Goal: Task Accomplishment & Management: Complete application form

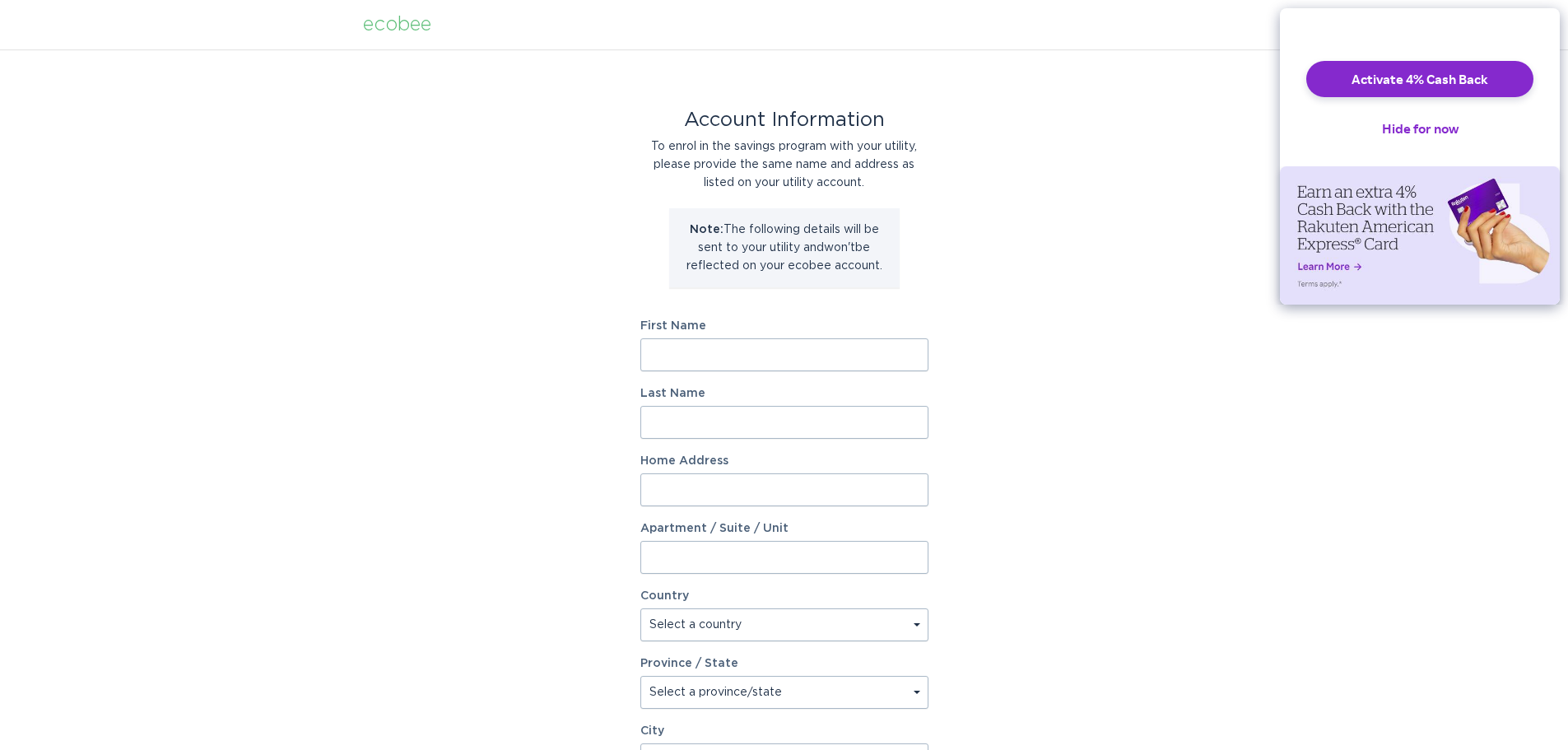
click at [724, 364] on input "First Name" at bounding box center [784, 354] width 288 height 33
type input "Amy"
type input "Stabenow"
type input "8222 Trillium Ln"
type input "`"
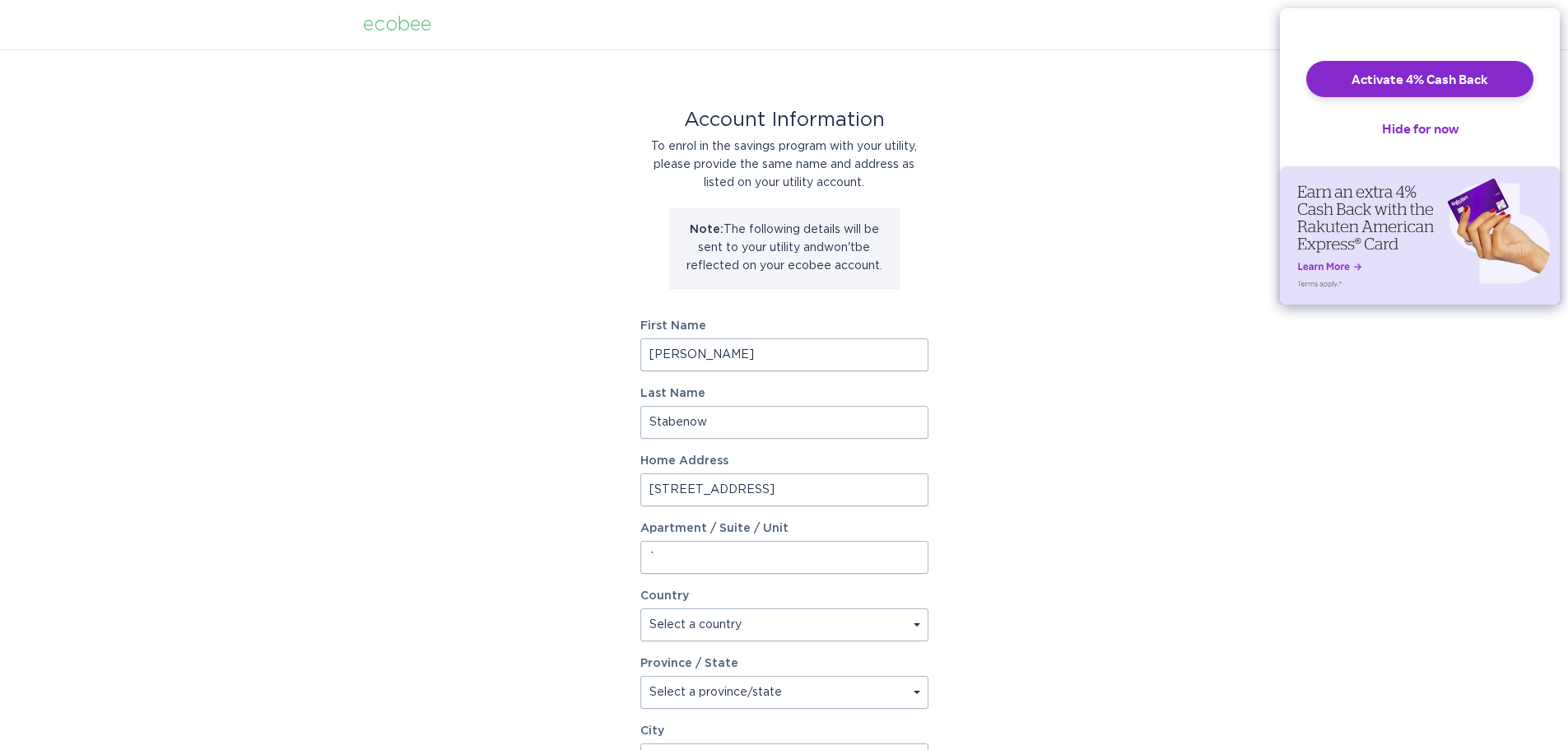
select select "US"
type input "VICTORIA"
type input "55386-9786"
select select "MN"
drag, startPoint x: 782, startPoint y: 488, endPoint x: 0, endPoint y: 382, distance: 789.2
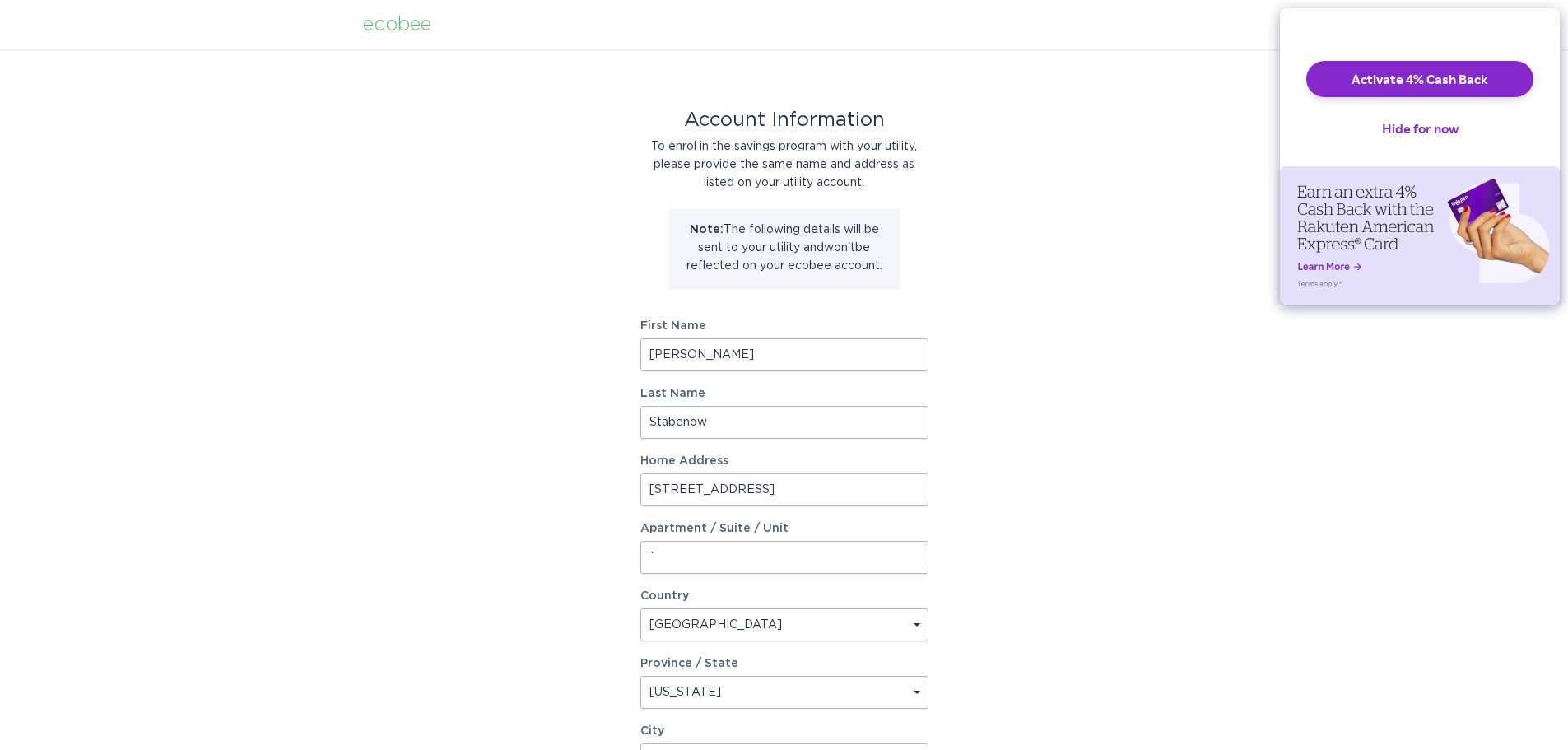
click at [110, 420] on div "Account Information To enrol in the savings program with your utility, please p…" at bounding box center [784, 503] width 1568 height 909
type input "1866 BERKSHIRE LN N"
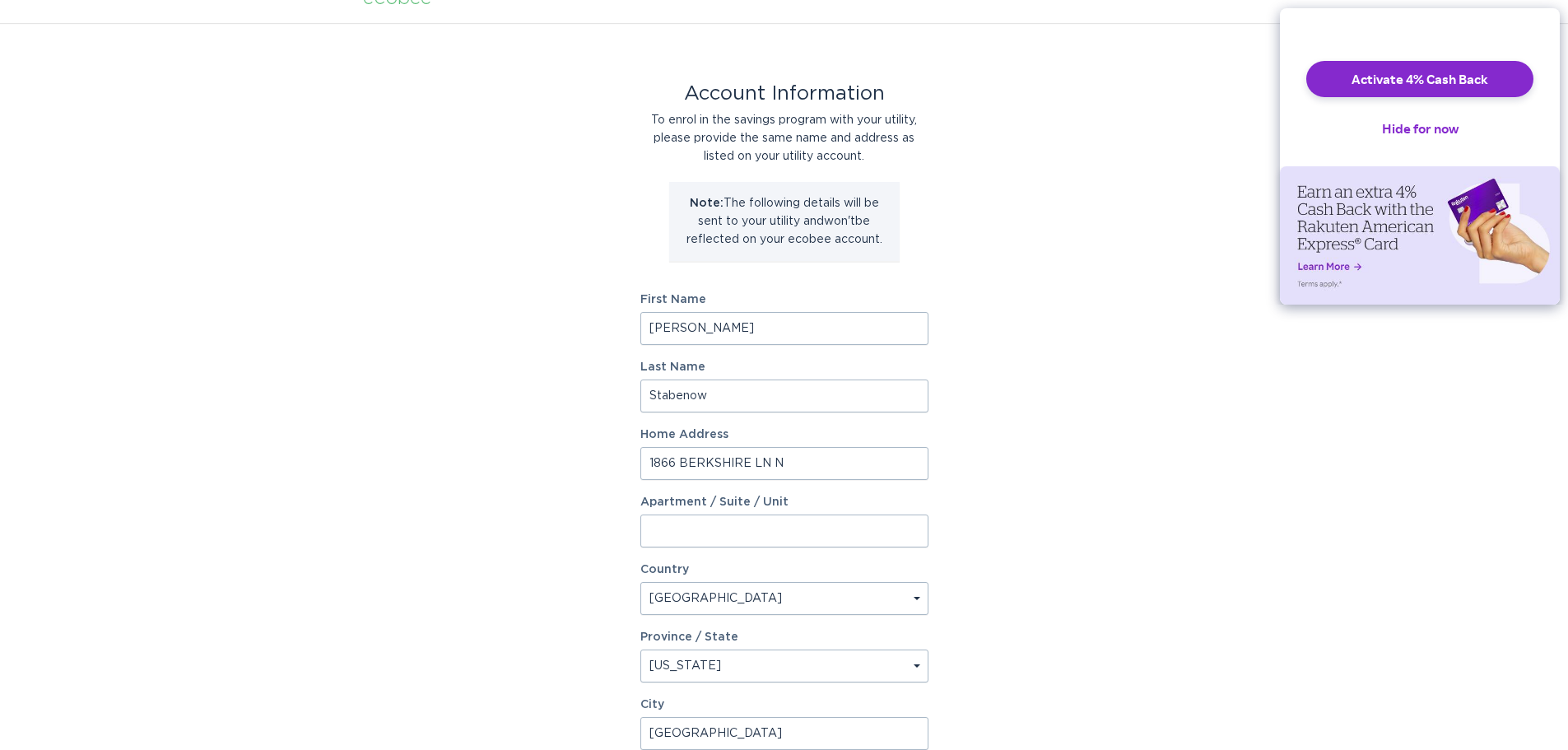
type input "Plymouth"
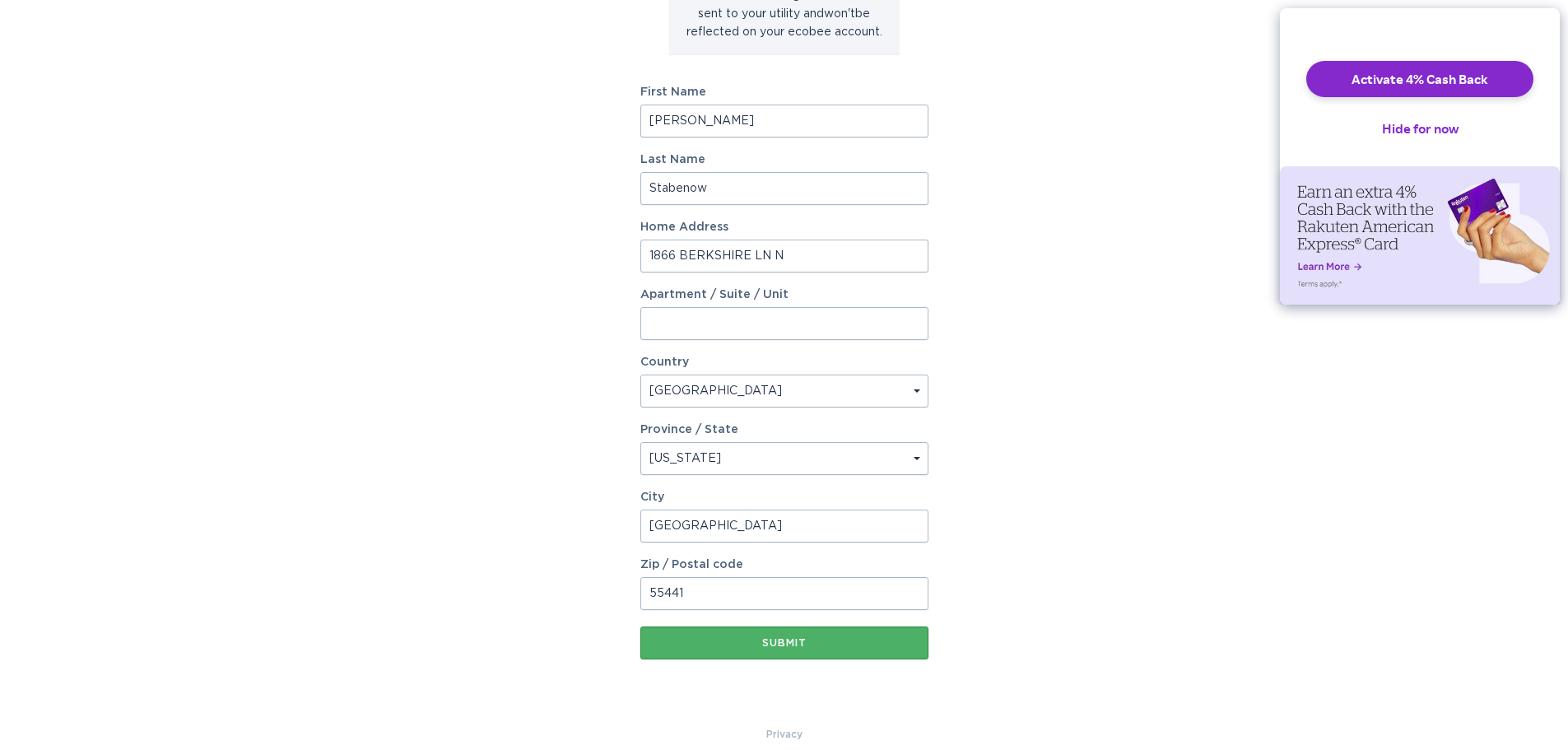
scroll to position [252, 0]
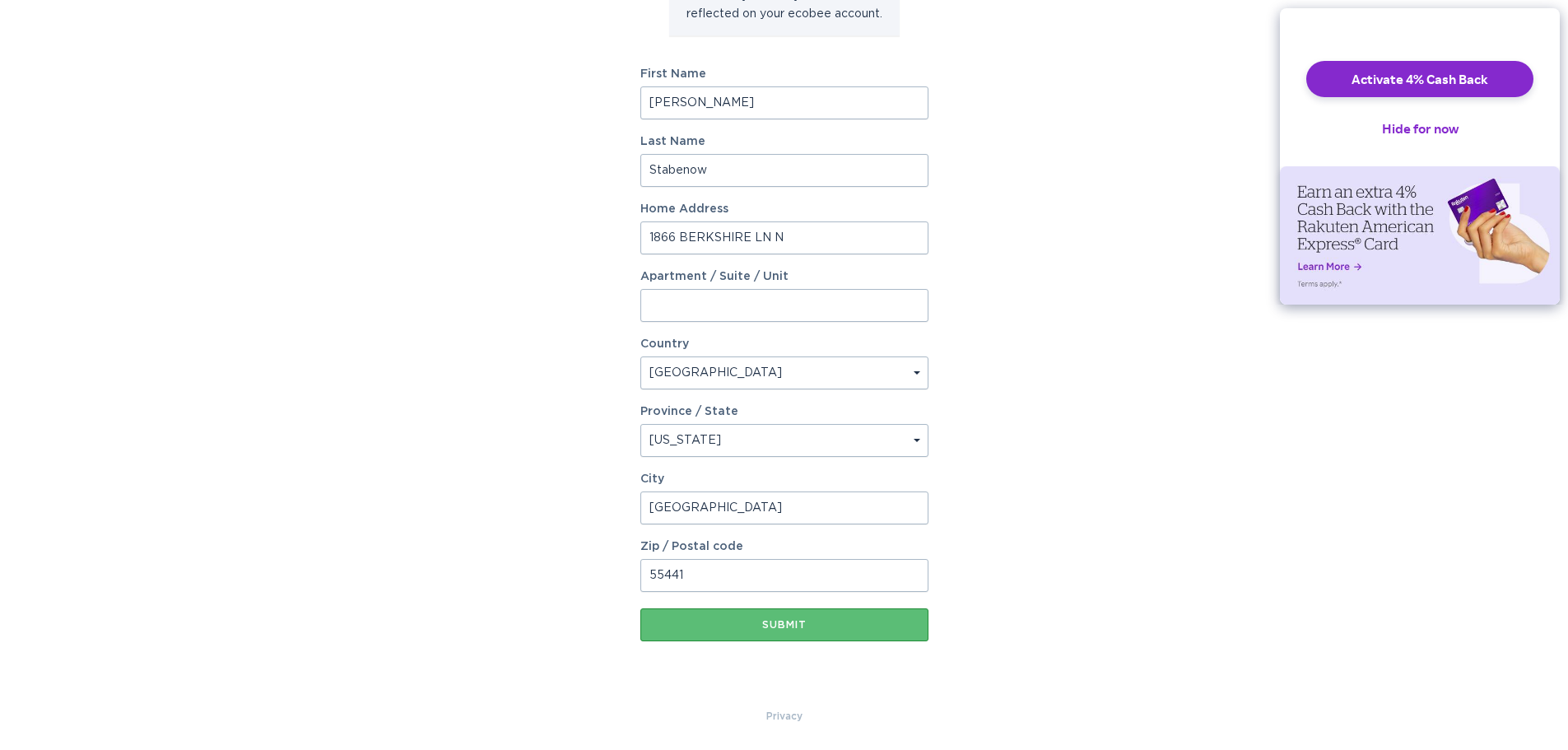
click at [710, 580] on input "55441" at bounding box center [784, 575] width 288 height 33
type input "55441-3723"
drag, startPoint x: 707, startPoint y: 114, endPoint x: 0, endPoint y: 5, distance: 715.4
click at [229, 70] on div "Account Information To enrol in the savings program with your utility, please p…" at bounding box center [784, 252] width 1568 height 909
type input "Applied Sales & Services"
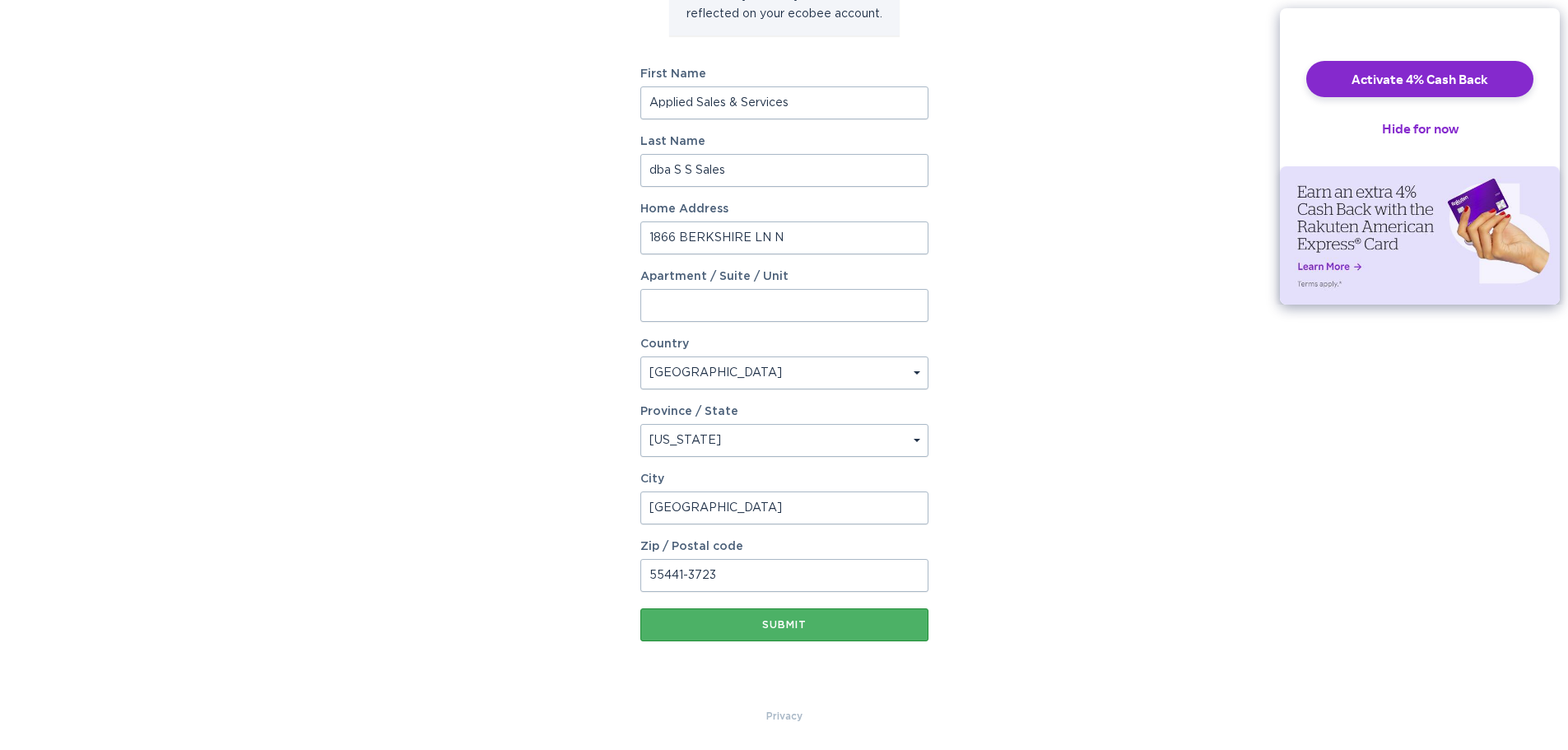
type input "dba S S Sales"
click at [735, 627] on div "Submit" at bounding box center [784, 625] width 272 height 9
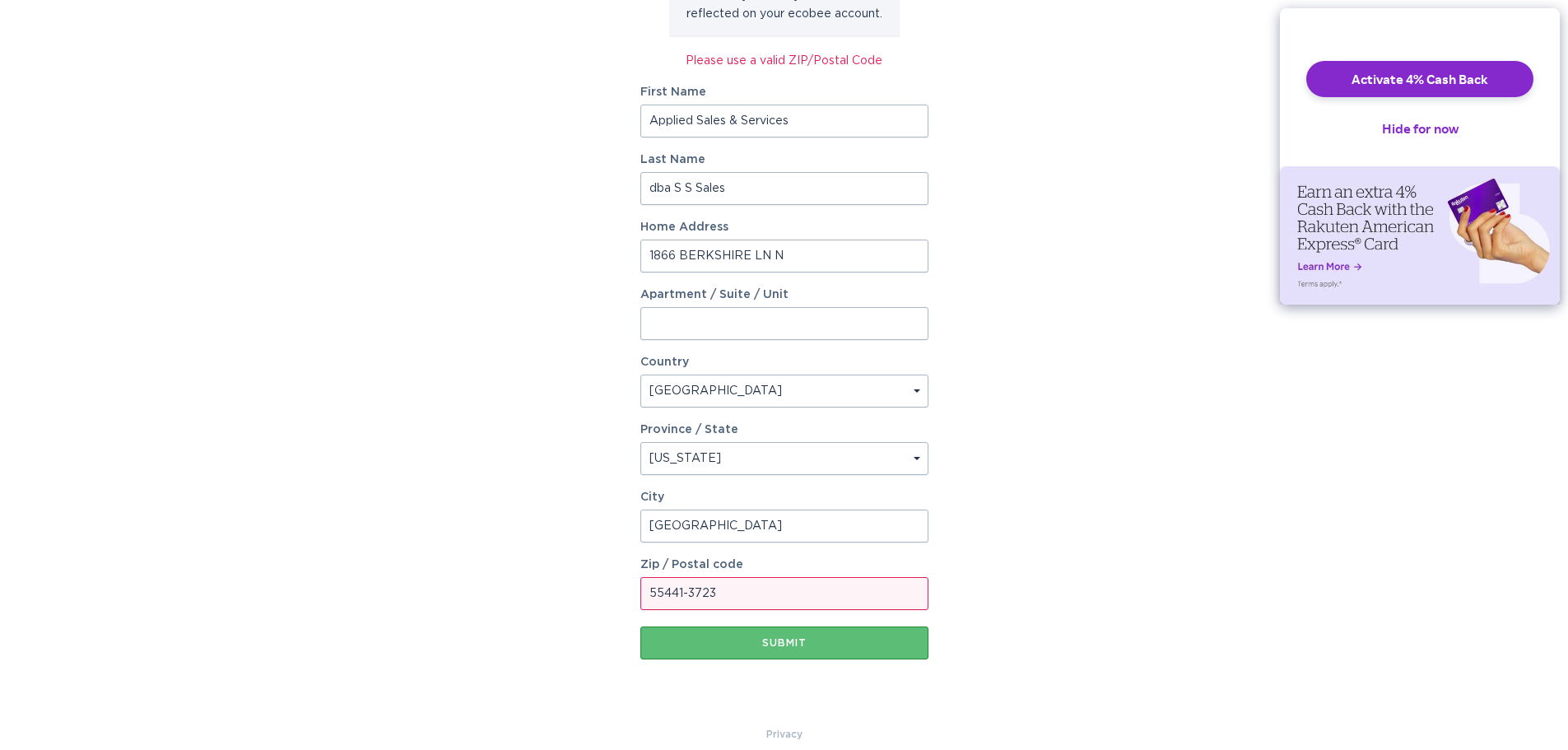
drag, startPoint x: 742, startPoint y: 589, endPoint x: 0, endPoint y: 423, distance: 760.3
click at [69, 551] on div "Account Information To enrol in the savings program with your utility, please p…" at bounding box center [784, 262] width 1568 height 928
click at [1099, 442] on div "Account Information To enrol in the savings program with your utility, please p…" at bounding box center [784, 262] width 1568 height 928
click at [730, 595] on input "55441" at bounding box center [784, 593] width 288 height 33
click at [715, 641] on div "Submit" at bounding box center [784, 643] width 272 height 9
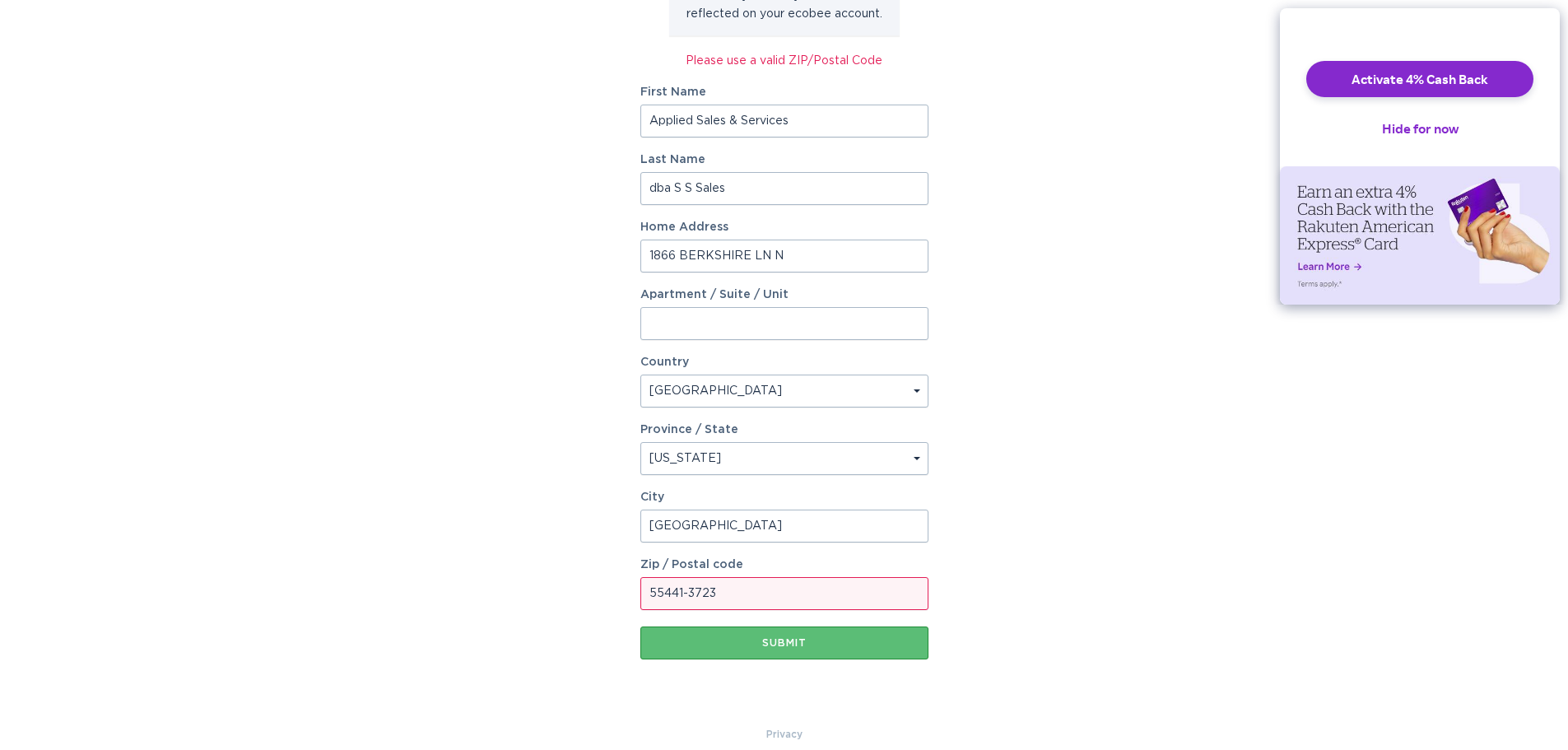
drag, startPoint x: 788, startPoint y: 586, endPoint x: 0, endPoint y: 438, distance: 801.8
click at [0, 590] on div "Account Information To enrol in the savings program with your utility, please p…" at bounding box center [784, 262] width 1568 height 928
type input "55441"
click at [683, 649] on button "Submit" at bounding box center [784, 643] width 288 height 33
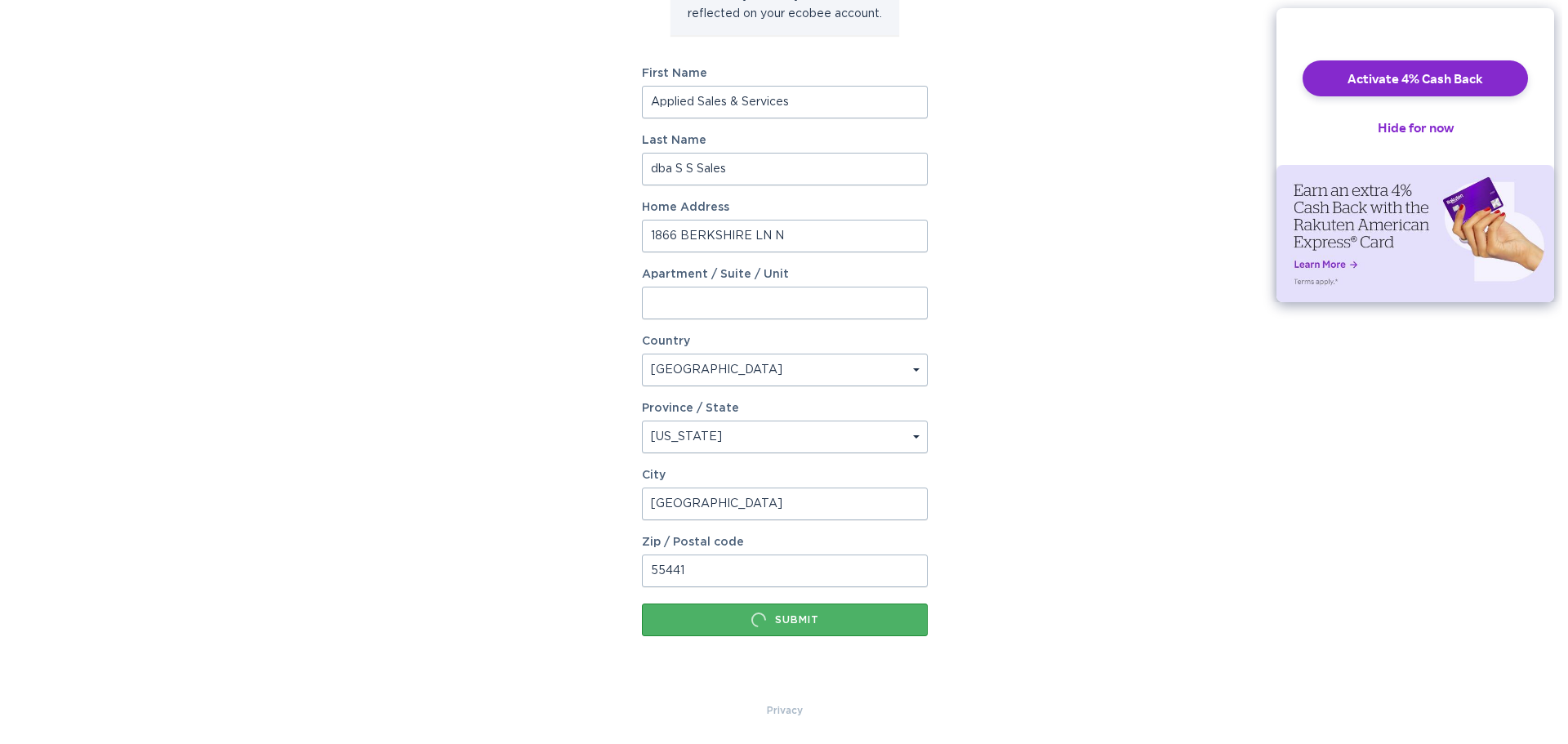
scroll to position [0, 0]
